Goal: Information Seeking & Learning: Learn about a topic

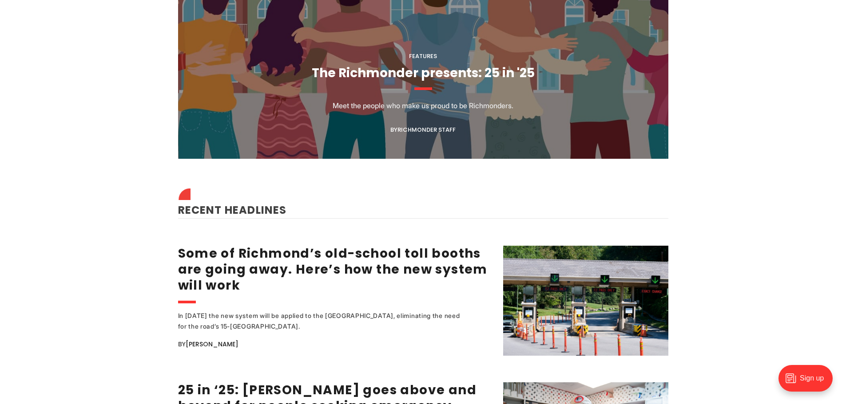
scroll to position [977, 0]
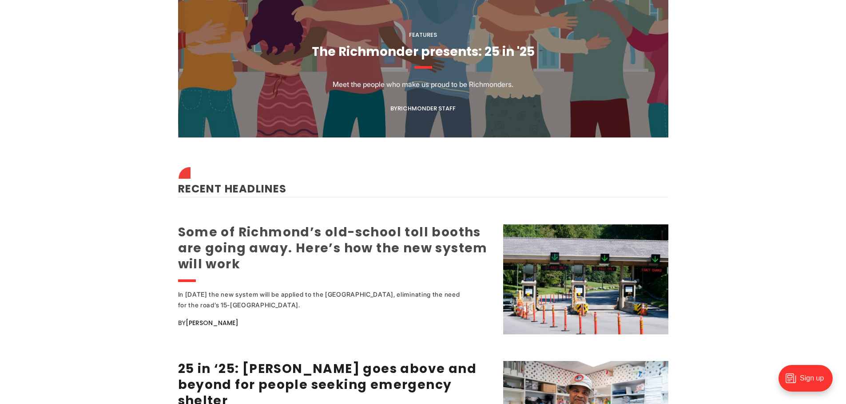
click at [264, 247] on link "Some of Richmond’s old-school toll booths are going away. Here’s how the new sy…" at bounding box center [332, 248] width 309 height 49
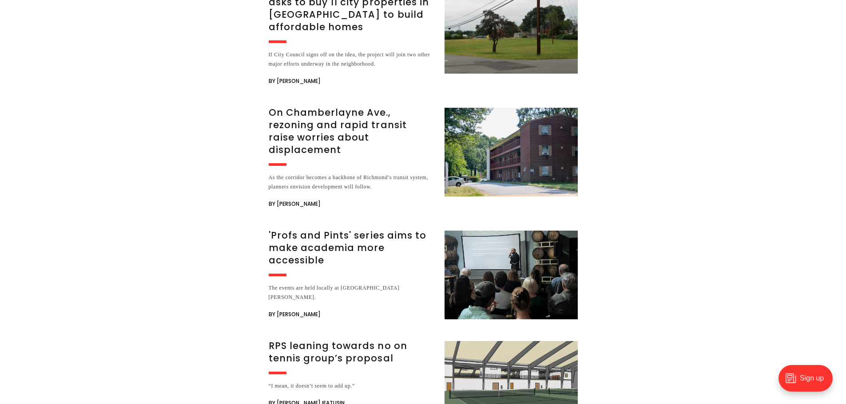
scroll to position [2175, 0]
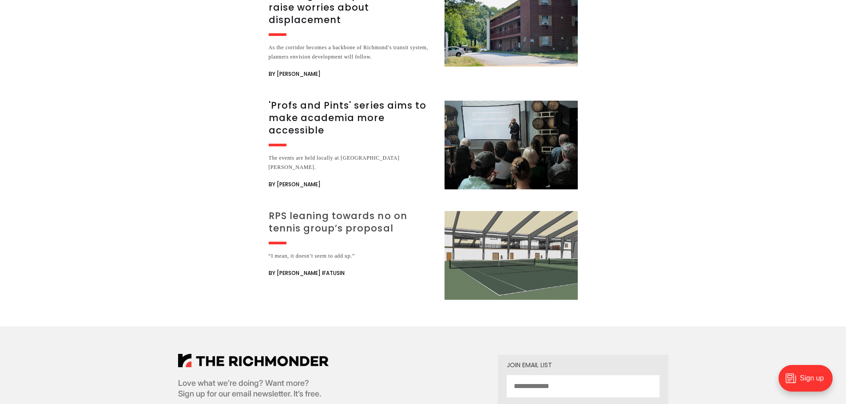
click at [341, 210] on h3 "RPS leaning towards no on tennis group’s proposal" at bounding box center [351, 222] width 165 height 25
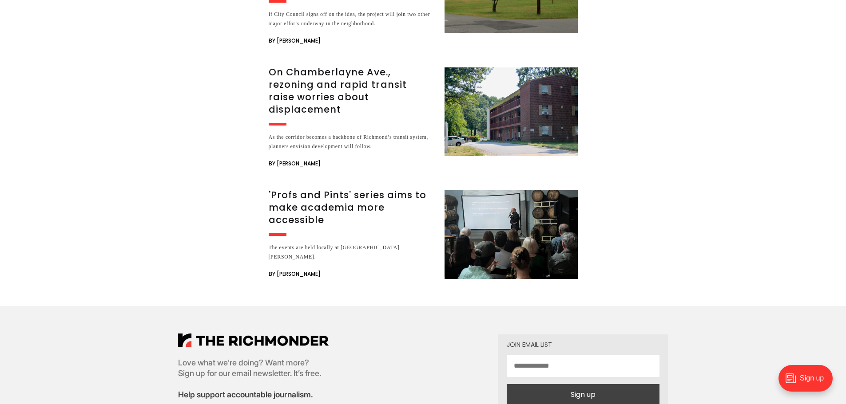
scroll to position [1421, 0]
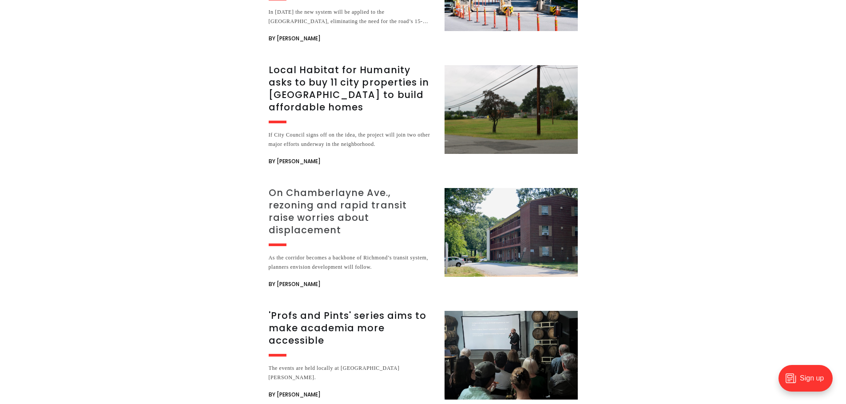
click at [297, 187] on h3 "On Chamberlayne Ave., rezoning and rapid transit raise worries about displaceme…" at bounding box center [351, 212] width 165 height 50
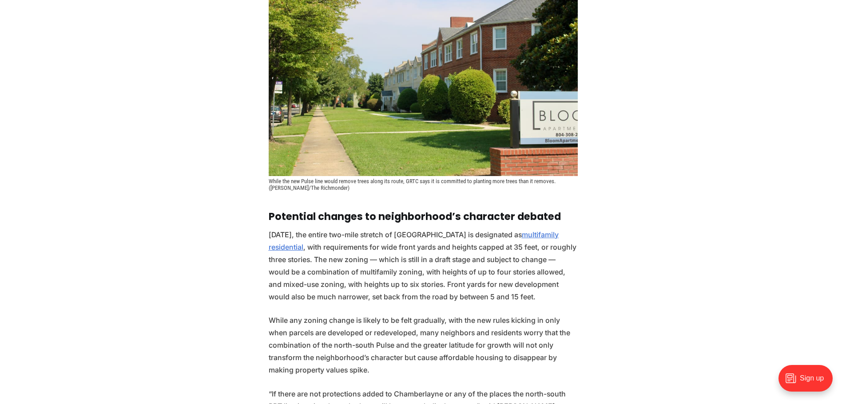
scroll to position [1465, 0]
